Goal: Feedback & Contribution: Leave review/rating

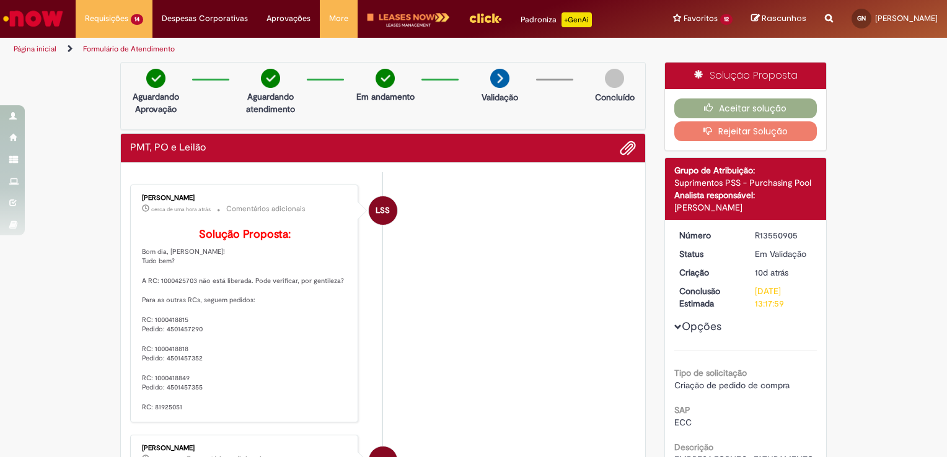
click at [534, 206] on li "LSS [PERSON_NAME] cerca de uma hora atrás cerca de uma hora atrás Comentários a…" at bounding box center [383, 304] width 506 height 238
click at [795, 108] on button "Aceitar solução" at bounding box center [745, 109] width 143 height 20
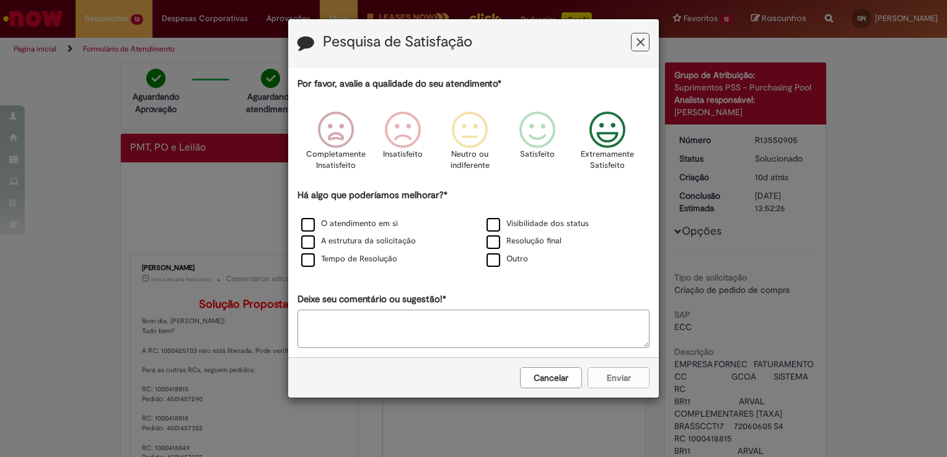
click at [609, 147] on icon "Feedback" at bounding box center [607, 130] width 46 height 37
click at [492, 260] on label "Outro" at bounding box center [507, 259] width 42 height 12
click at [458, 311] on textarea "Deixe seu comentário ou sugestão!*" at bounding box center [473, 329] width 352 height 38
type textarea "*"
click at [621, 380] on button "Enviar" at bounding box center [618, 377] width 62 height 21
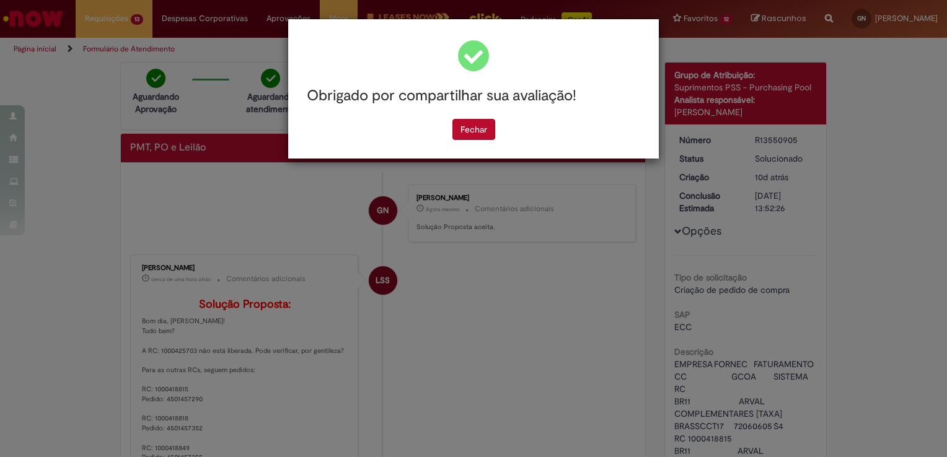
click at [467, 141] on div "Obrigado por compartilhar sua avaliação! Fechar" at bounding box center [473, 88] width 371 height 139
click at [464, 123] on button "Fechar" at bounding box center [473, 129] width 43 height 21
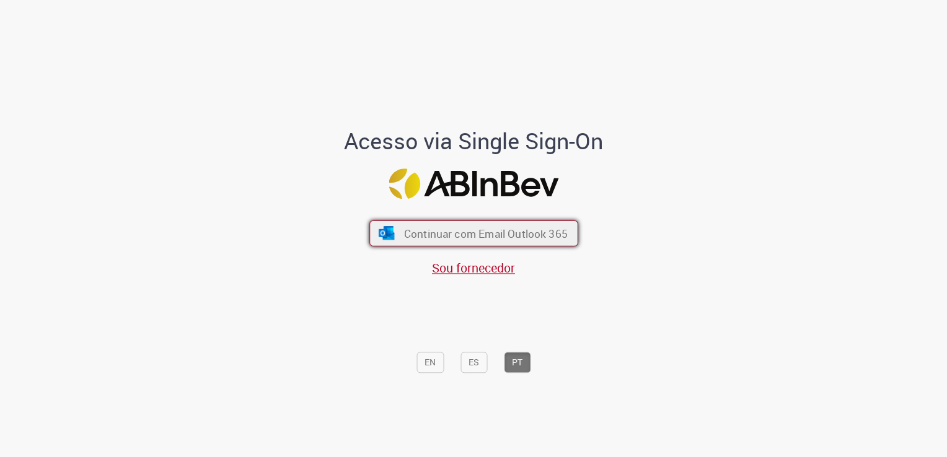
click at [522, 224] on button "Continuar com Email Outlook 365" at bounding box center [473, 234] width 209 height 26
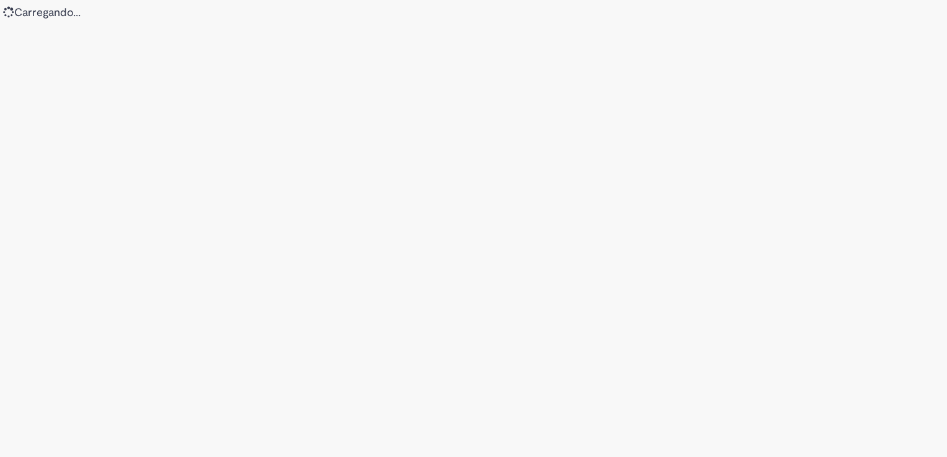
click at [522, 224] on div "Loading..." at bounding box center [473, 228] width 947 height 457
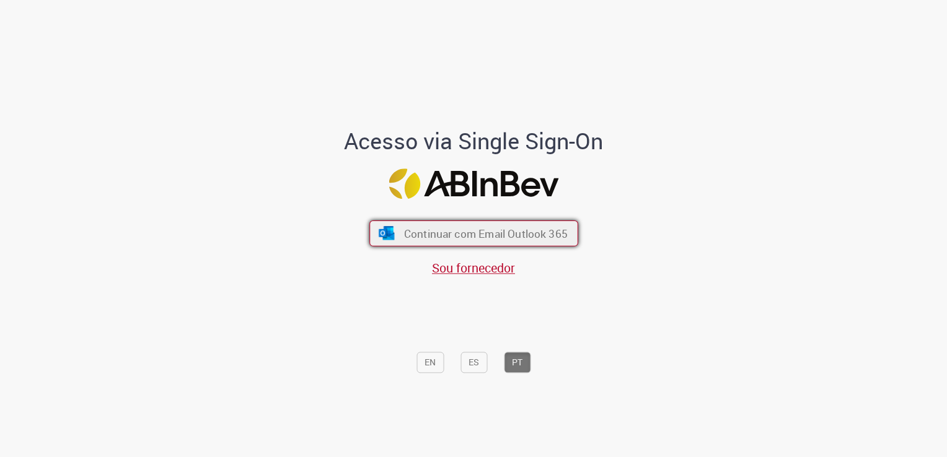
click at [547, 236] on span "Continuar com Email Outlook 365" at bounding box center [485, 234] width 164 height 14
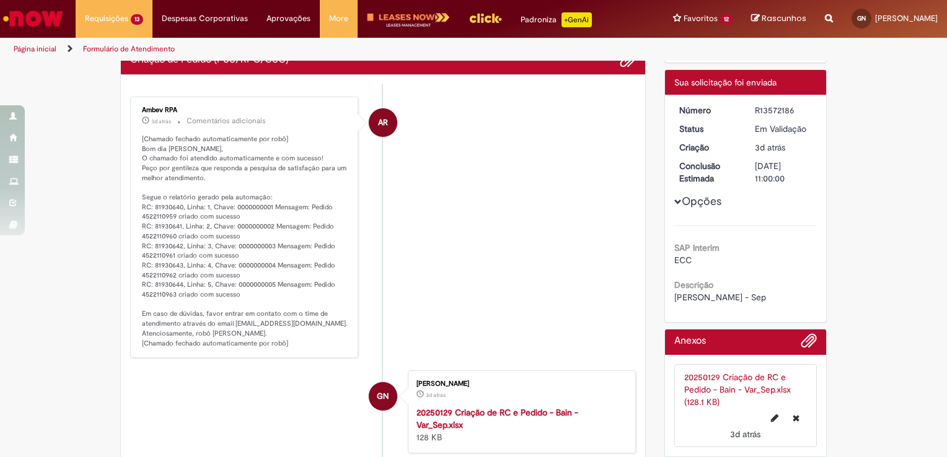
scroll to position [89, 0]
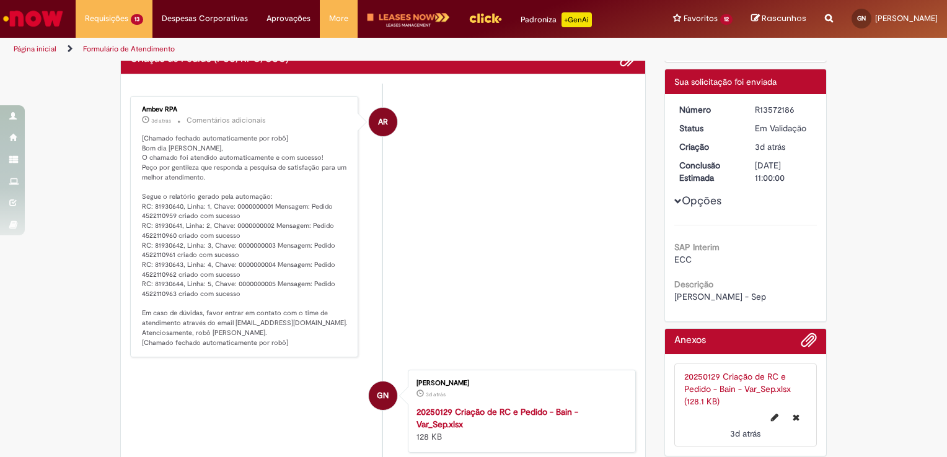
click at [151, 213] on p "[Chamado fechado automaticamente por robô] Bom dia [PERSON_NAME], O chamado foi…" at bounding box center [245, 241] width 206 height 214
copy p "4522110959"
click at [156, 231] on p "[Chamado fechado automaticamente por robô] Bom dia [PERSON_NAME], O chamado foi…" at bounding box center [245, 241] width 206 height 214
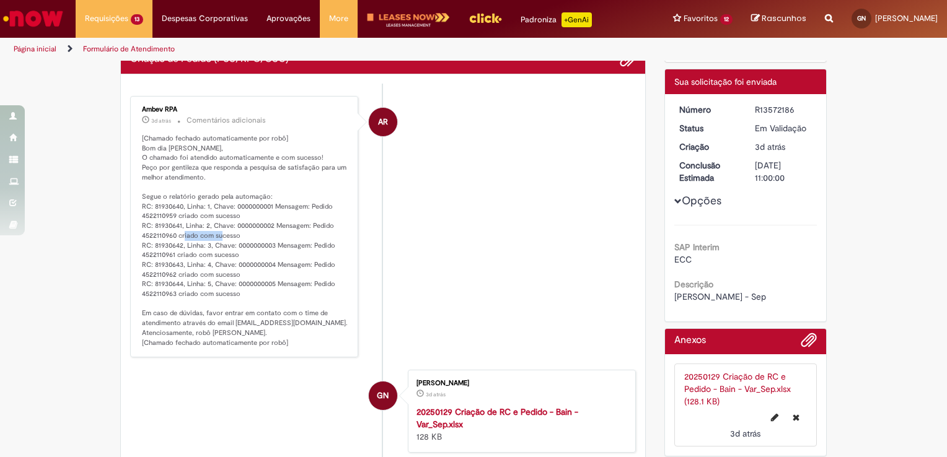
copy p "4522110960"
click at [156, 255] on p "[Chamado fechado automaticamente por robô] Bom dia [PERSON_NAME], O chamado foi…" at bounding box center [245, 241] width 206 height 214
copy p "4522110961"
click at [160, 271] on p "[Chamado fechado automaticamente por robô] Bom dia [PERSON_NAME], O chamado foi…" at bounding box center [245, 241] width 206 height 214
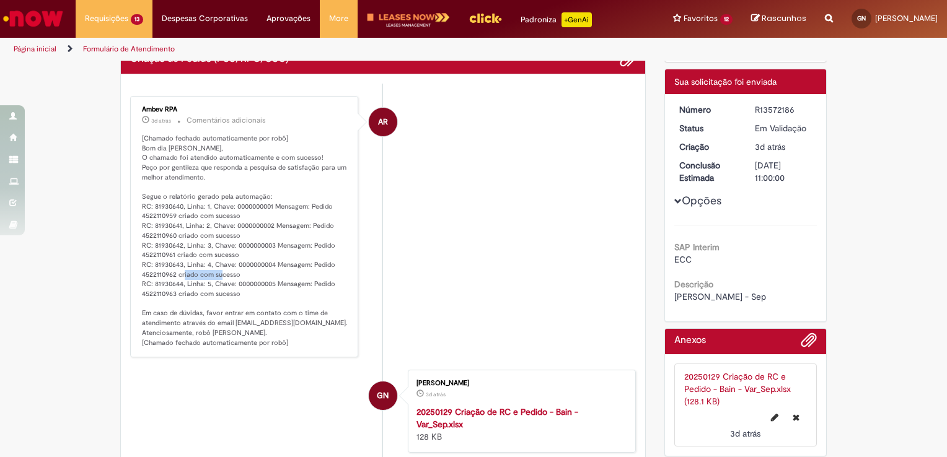
click at [160, 271] on p "[Chamado fechado automaticamente por robô] Bom dia [PERSON_NAME], O chamado foi…" at bounding box center [245, 241] width 206 height 214
copy p "4522110962"
click at [159, 289] on p "[Chamado fechado automaticamente por robô] Bom dia [PERSON_NAME], O chamado foi…" at bounding box center [245, 241] width 206 height 214
copy p "4522110963"
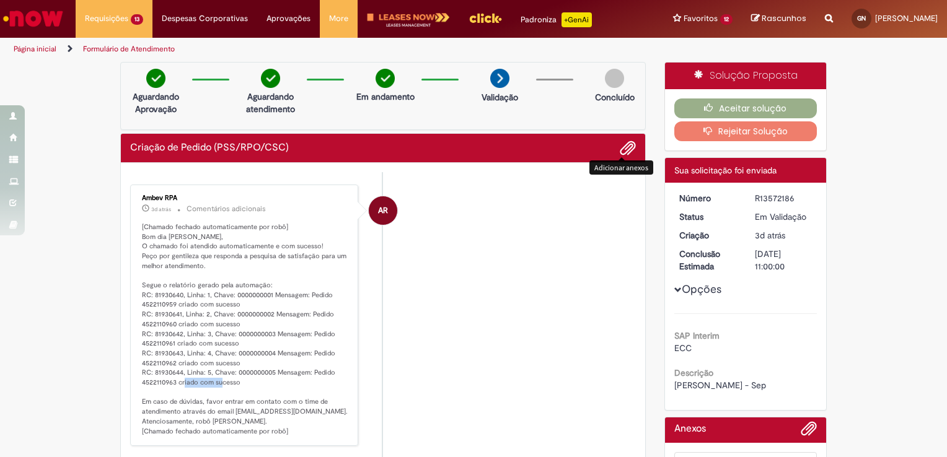
scroll to position [0, 0]
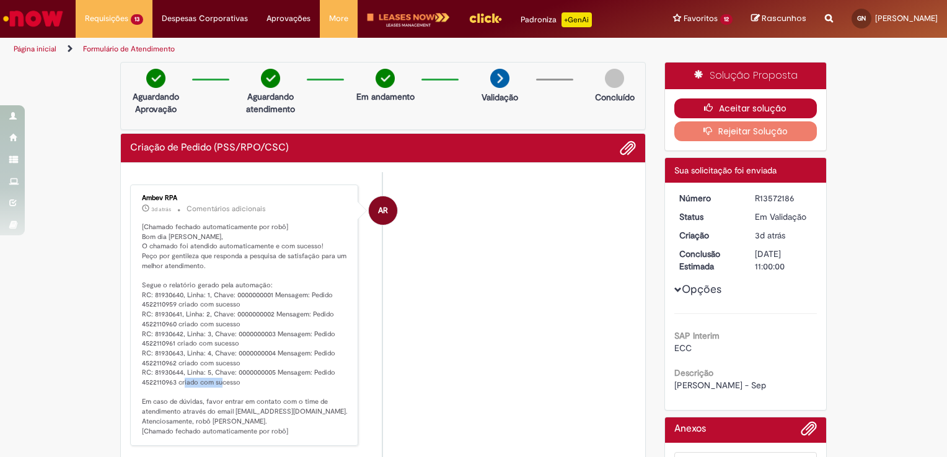
click at [690, 111] on button "Aceitar solução" at bounding box center [745, 109] width 143 height 20
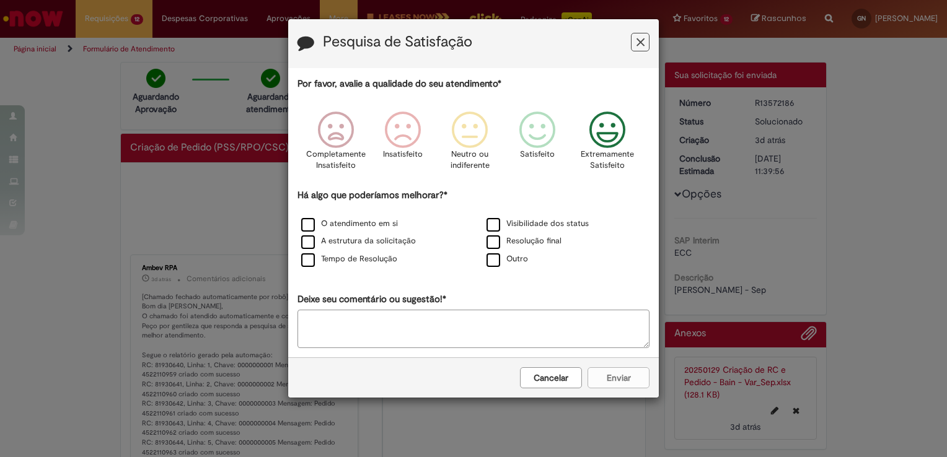
click at [594, 128] on icon "Feedback" at bounding box center [607, 130] width 46 height 37
click at [496, 257] on label "Outro" at bounding box center [507, 259] width 42 height 12
click at [409, 333] on textarea "Deixe seu comentário ou sugestão!*" at bounding box center [473, 329] width 352 height 38
type textarea "*"
click at [643, 381] on button "Enviar" at bounding box center [618, 377] width 62 height 21
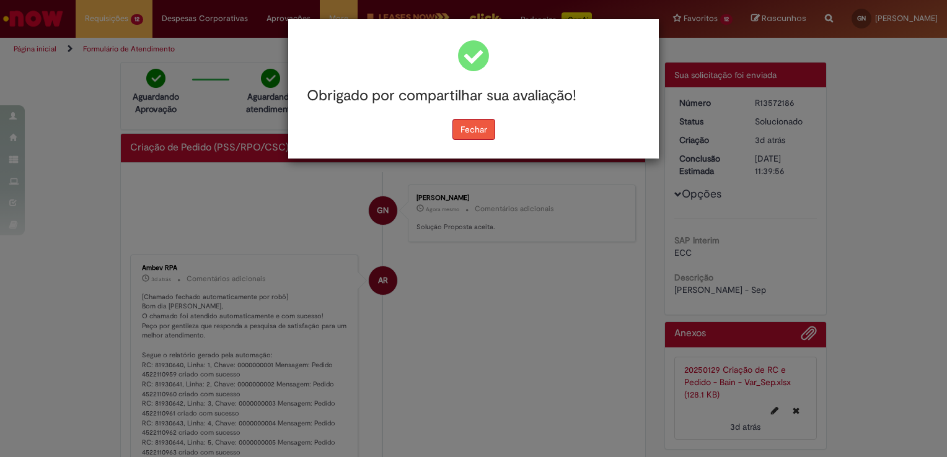
click at [485, 134] on button "Fechar" at bounding box center [473, 129] width 43 height 21
